Goal: Find specific page/section: Find specific page/section

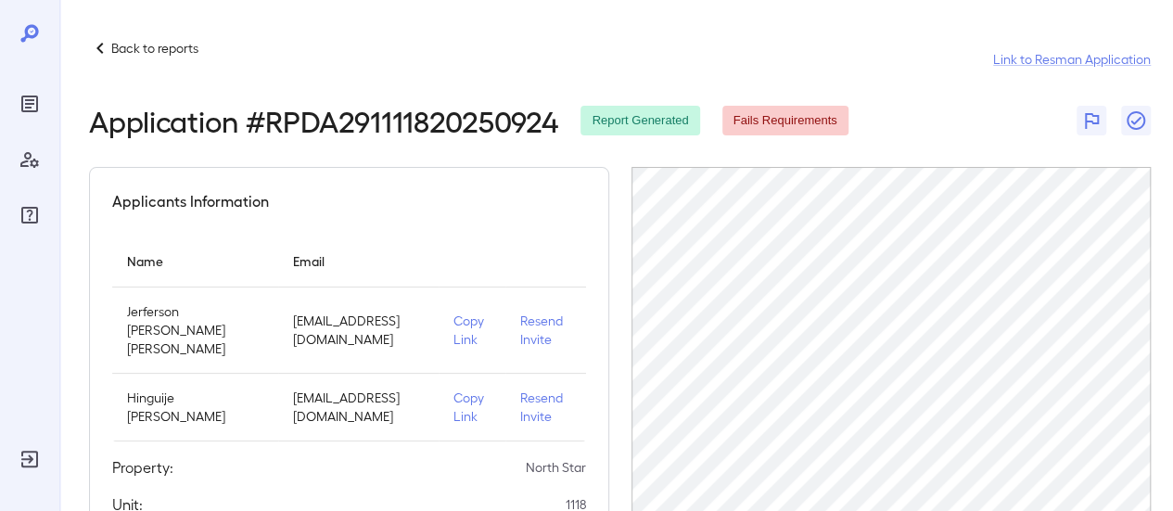
click at [152, 57] on p "Back to reports" at bounding box center [154, 48] width 87 height 19
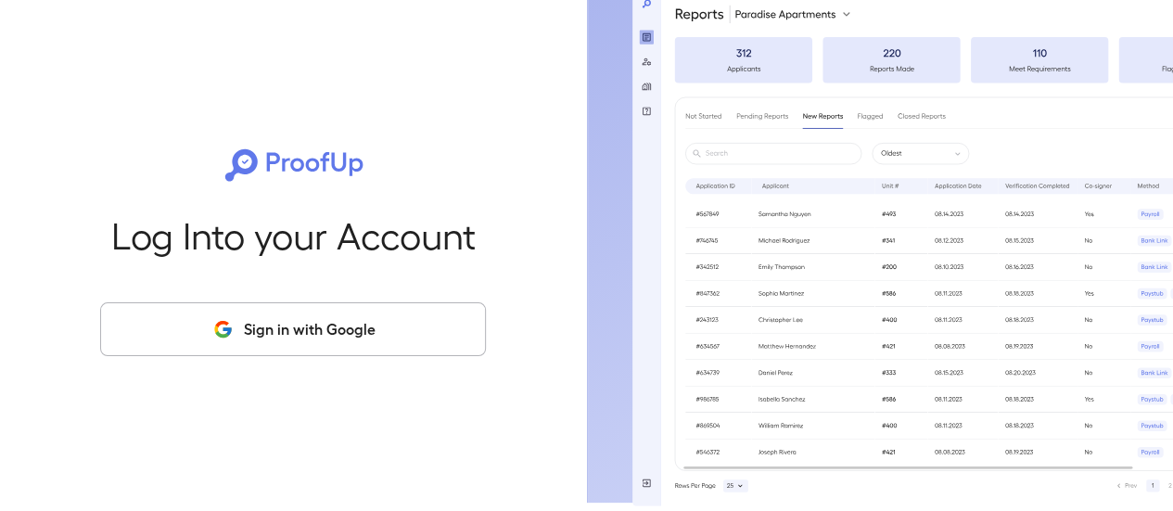
scroll to position [11, 0]
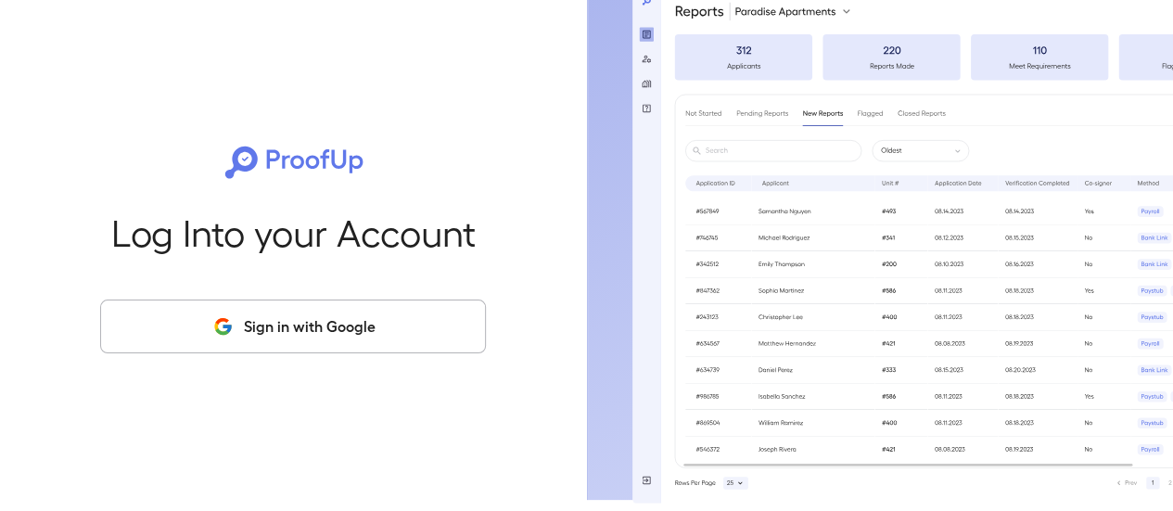
click at [330, 329] on button "Sign in with Google" at bounding box center [293, 326] width 386 height 54
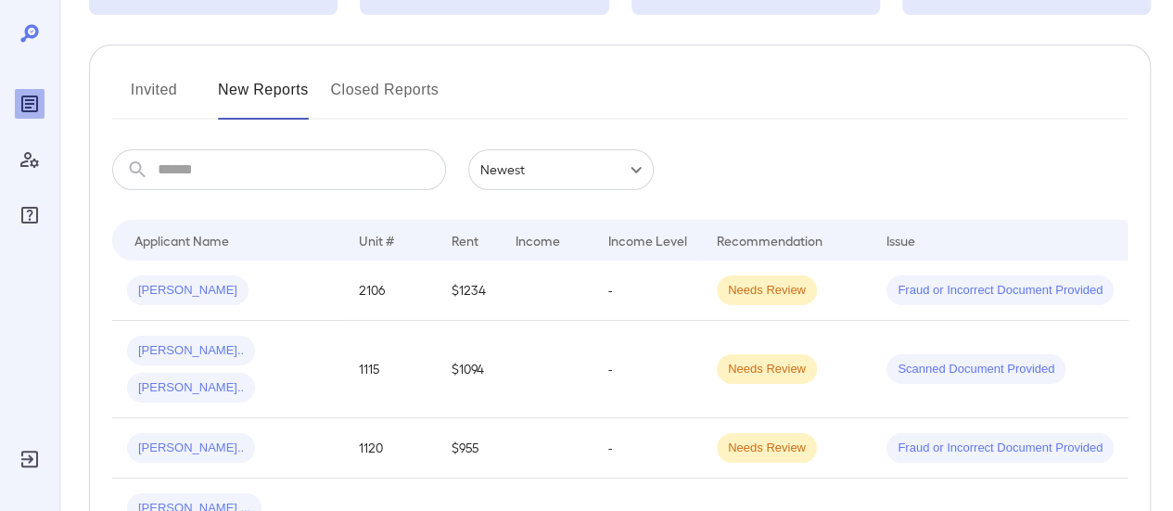
scroll to position [278, 0]
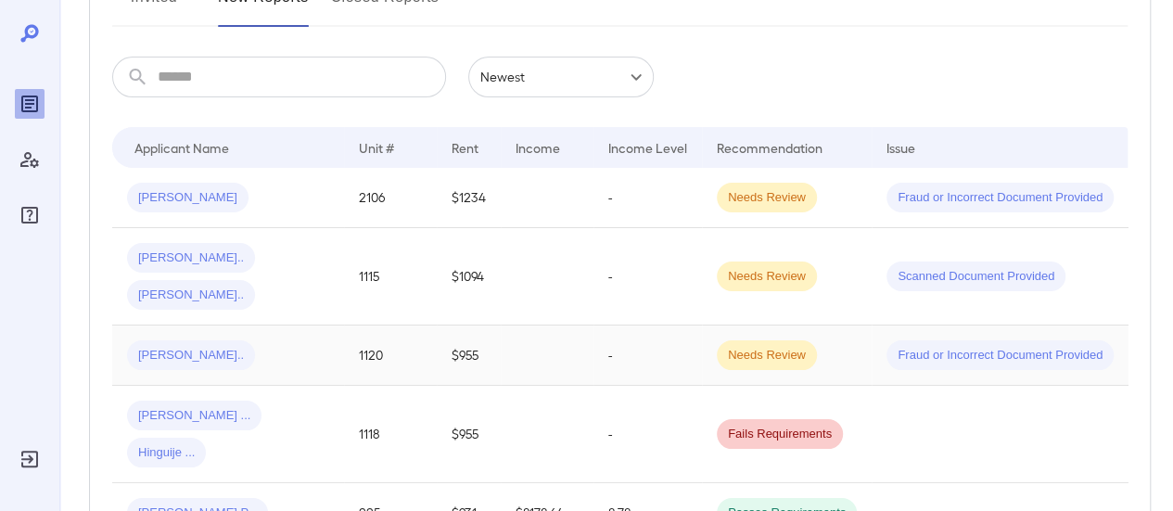
click at [261, 340] on div "[PERSON_NAME].." at bounding box center [228, 355] width 202 height 30
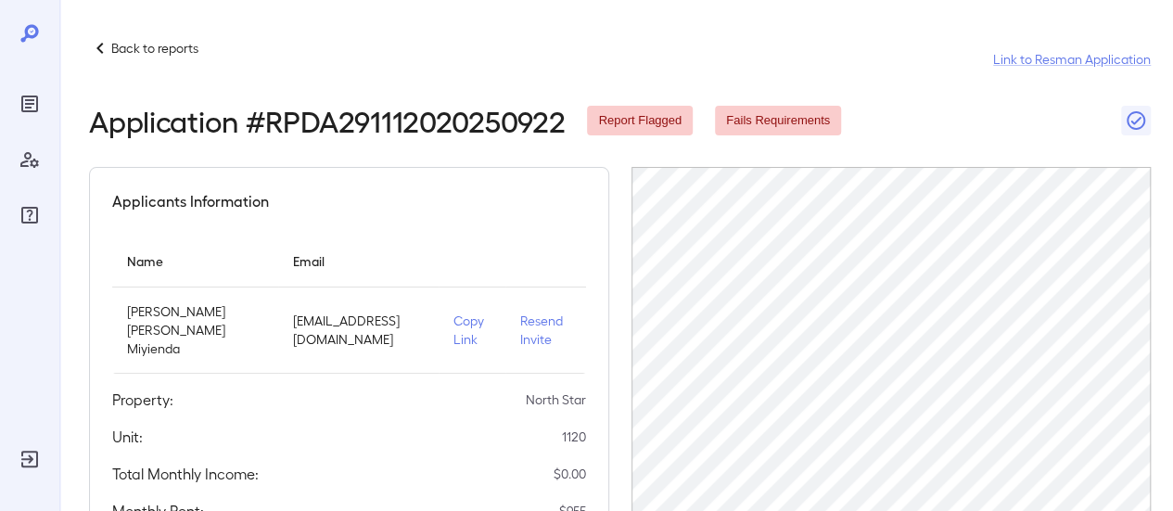
click at [458, 330] on p "Copy Link" at bounding box center [471, 330] width 37 height 37
click at [147, 41] on p "Back to reports" at bounding box center [154, 48] width 87 height 19
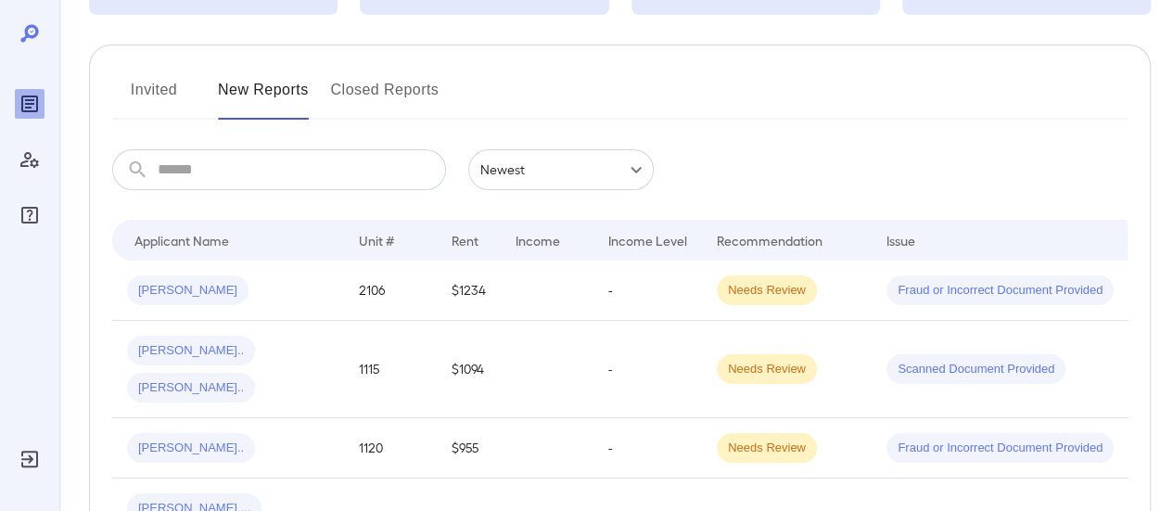
scroll to position [278, 0]
